Goal: Task Accomplishment & Management: Use online tool/utility

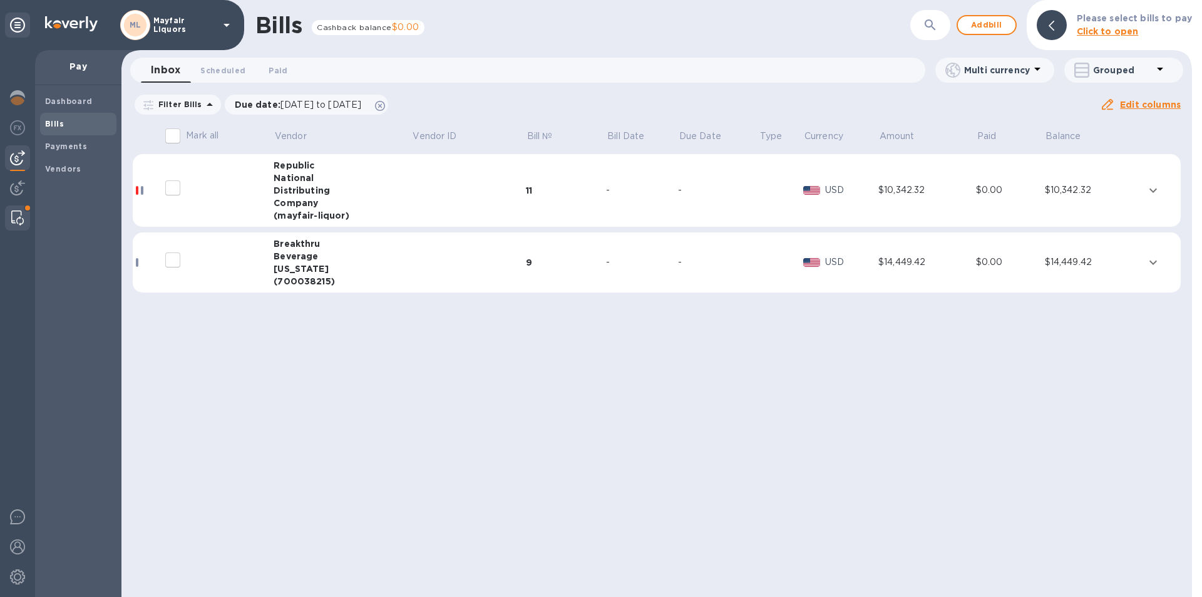
click at [26, 213] on div at bounding box center [17, 217] width 23 height 25
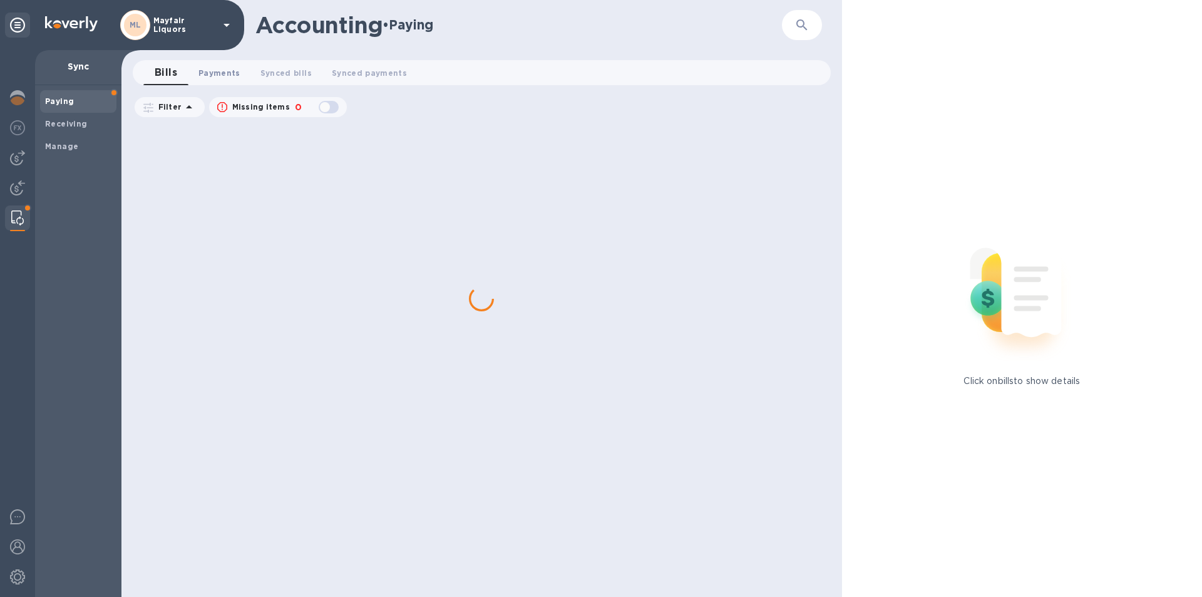
click at [221, 71] on span "Payments 0" at bounding box center [219, 72] width 42 height 13
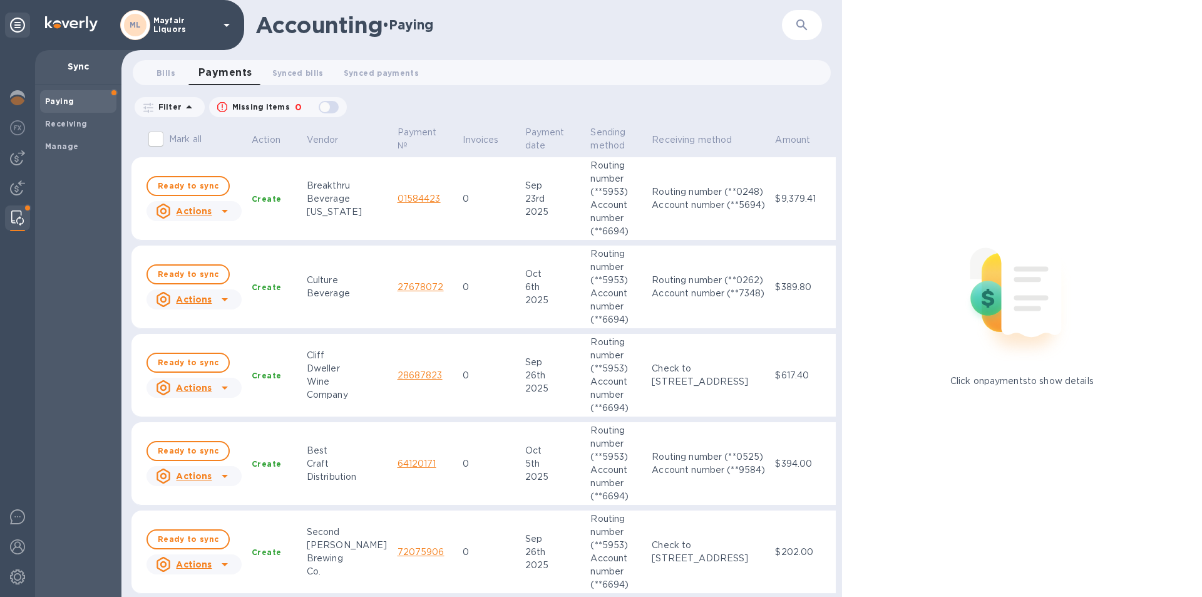
click at [157, 138] on input "Mark all" at bounding box center [156, 139] width 26 height 26
click at [156, 136] on input "Mark all" at bounding box center [156, 139] width 26 height 26
checkbox input "false"
click at [21, 154] on img at bounding box center [17, 157] width 15 height 15
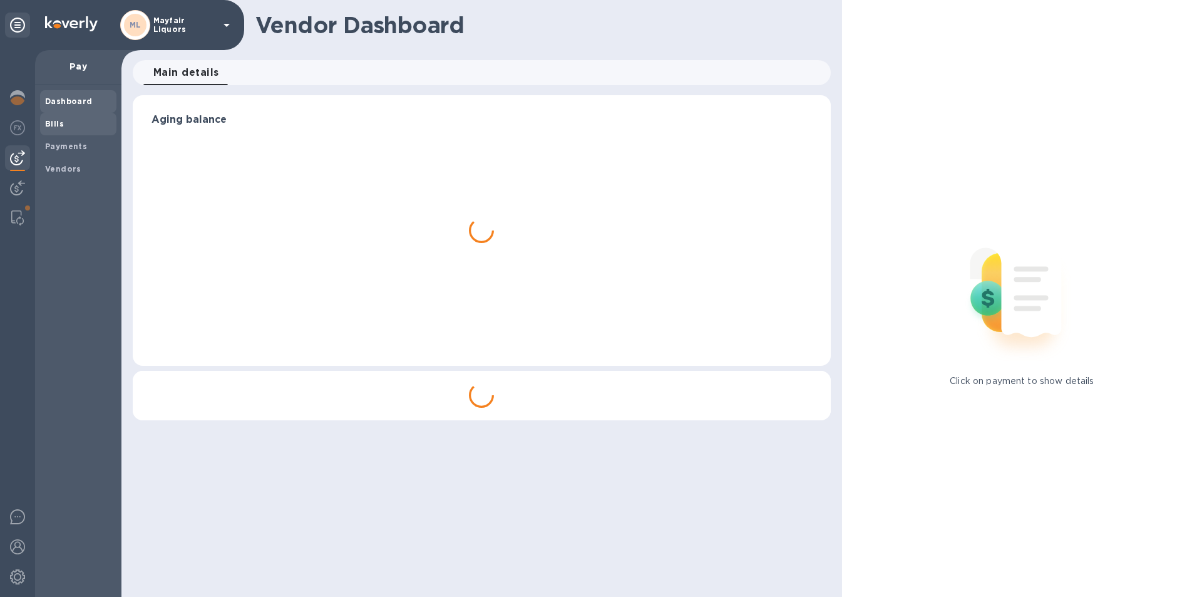
click at [70, 127] on span "Bills" at bounding box center [78, 124] width 66 height 13
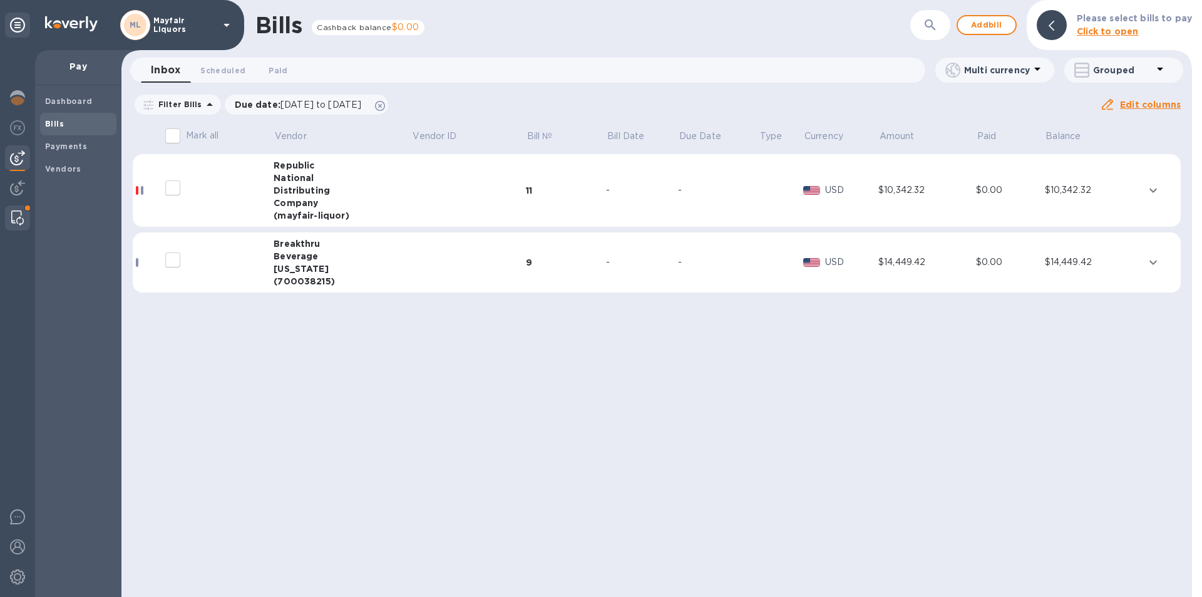
click at [24, 215] on div at bounding box center [17, 217] width 23 height 25
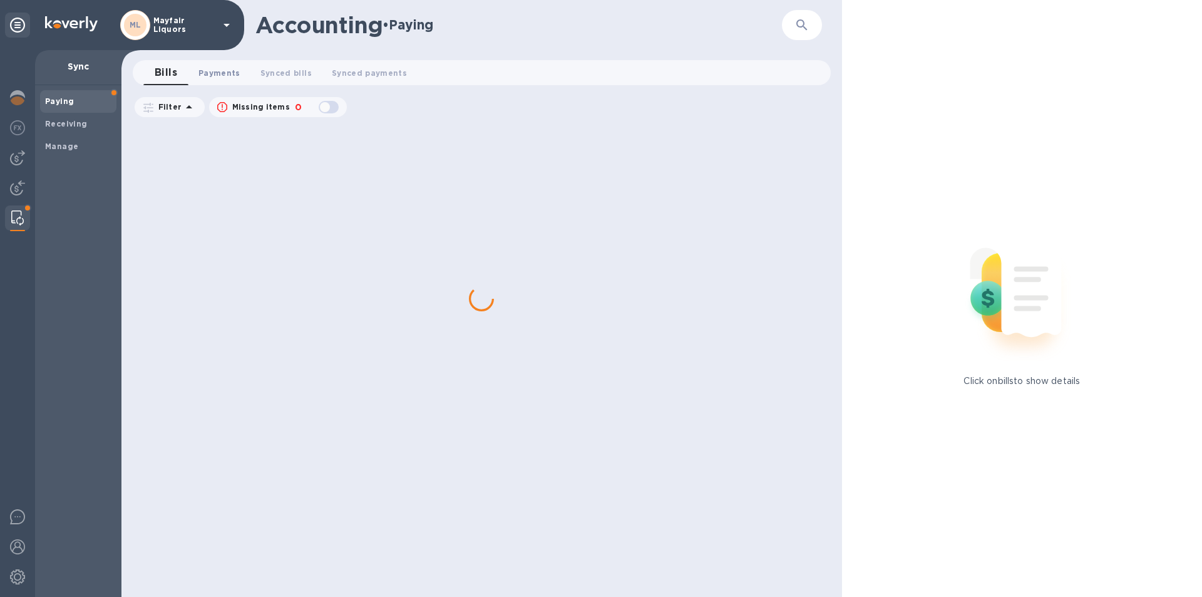
click at [211, 74] on span "Payments 0" at bounding box center [219, 72] width 42 height 13
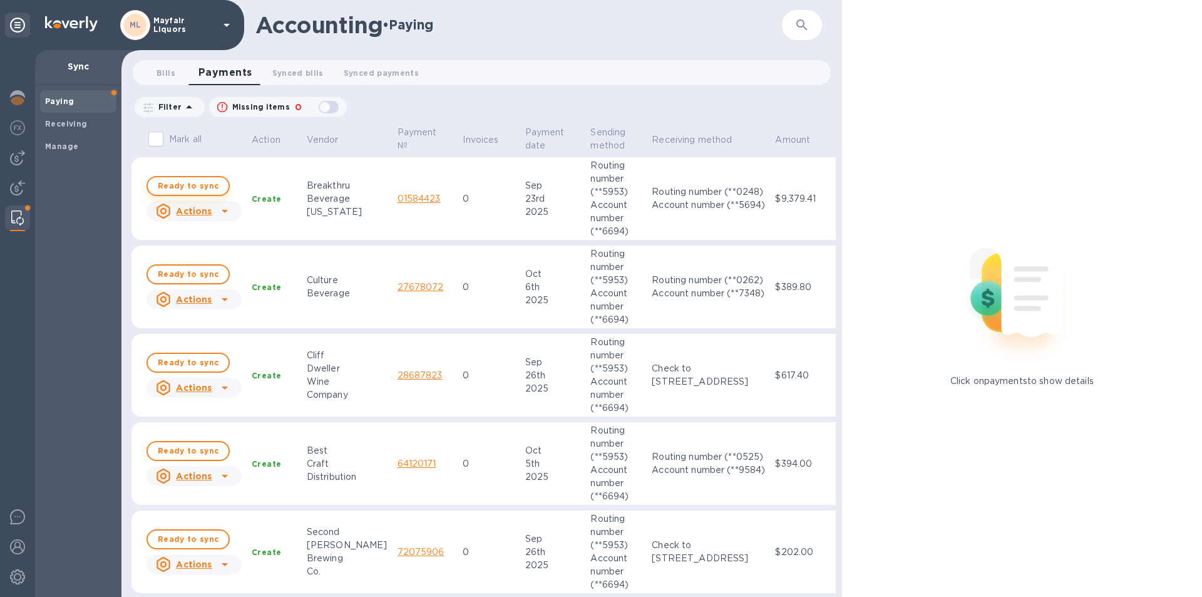
click at [190, 183] on span "Ready to sync" at bounding box center [188, 185] width 61 height 15
click at [195, 272] on span "Ready to sync" at bounding box center [188, 274] width 61 height 15
click at [196, 360] on span "Ready to sync" at bounding box center [188, 362] width 61 height 15
click at [198, 448] on span "Ready to sync" at bounding box center [188, 450] width 61 height 15
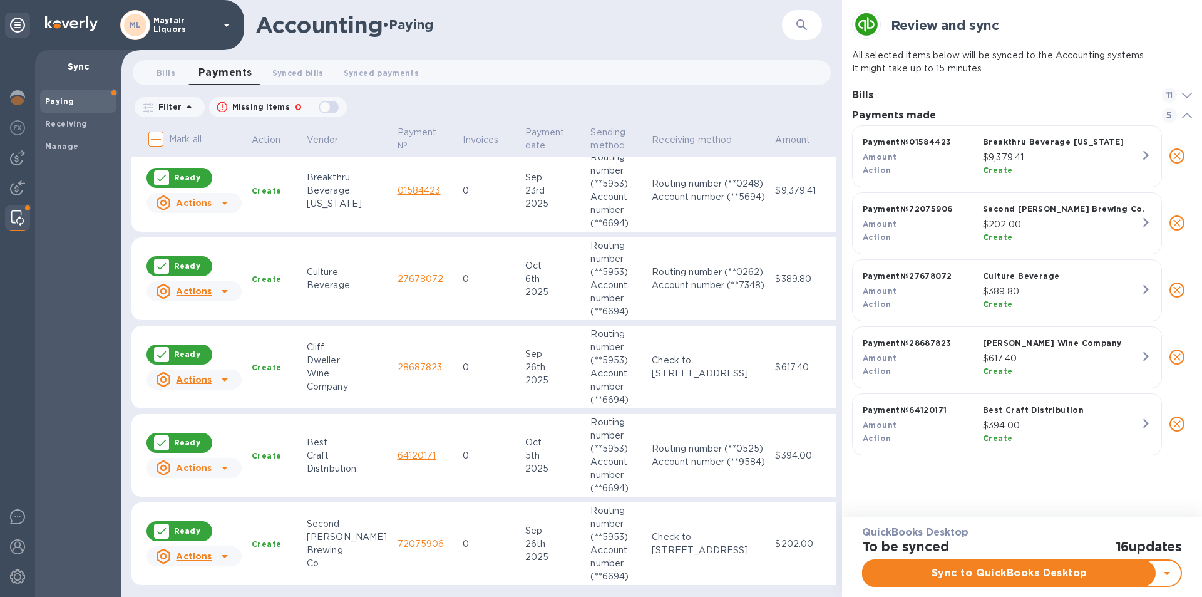
scroll to position [18, 0]
checkbox input "true"
click at [991, 574] on span "Sync to QuickBooks Desktop" at bounding box center [1009, 572] width 272 height 15
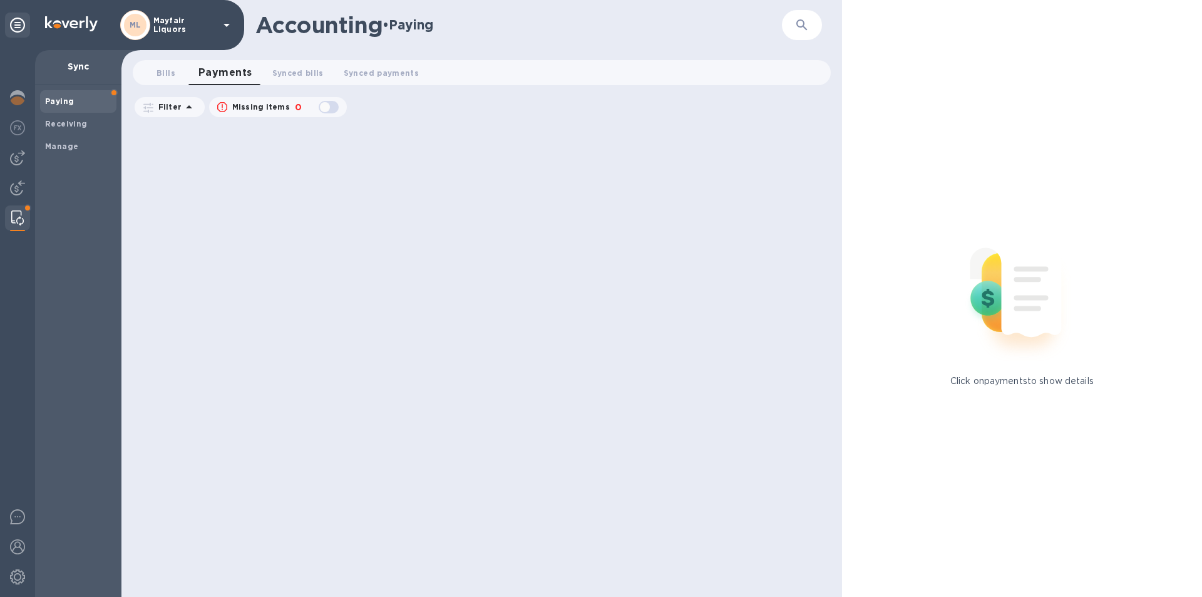
scroll to position [0, 0]
click at [18, 156] on img at bounding box center [17, 157] width 15 height 15
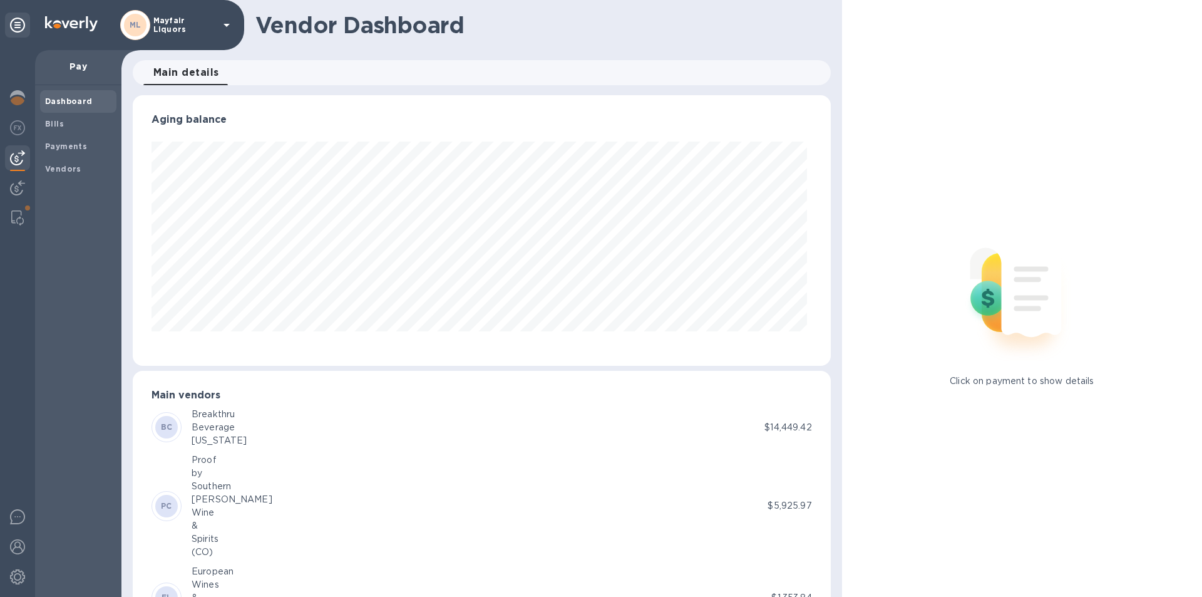
scroll to position [270, 692]
